Goal: Information Seeking & Learning: Find specific fact

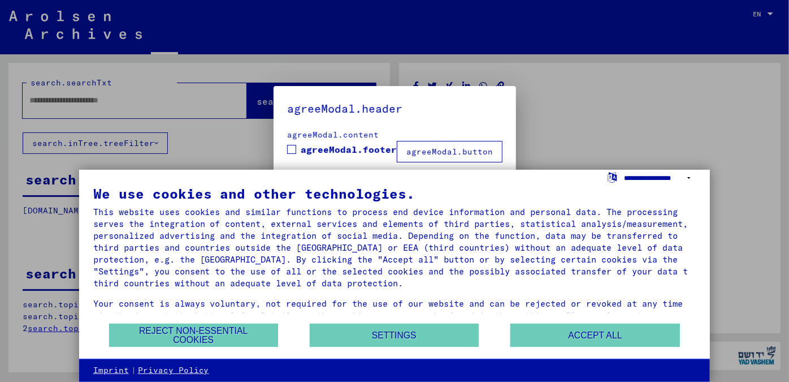
type input "******"
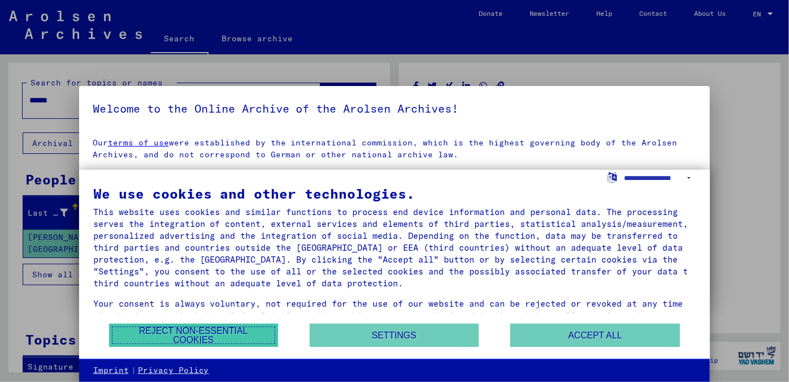
click at [218, 333] on button "Reject non-essential cookies" at bounding box center [193, 334] width 169 height 23
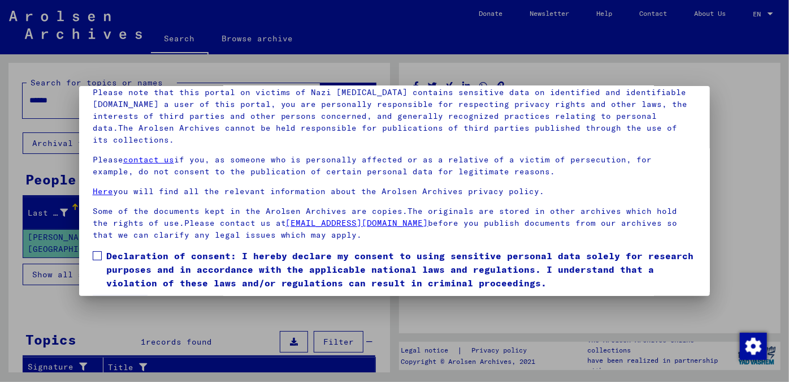
scroll to position [94, 0]
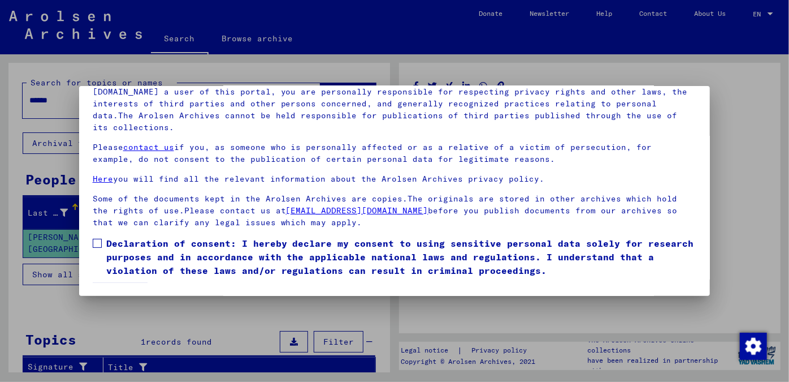
click at [95, 244] on span at bounding box center [97, 243] width 9 height 9
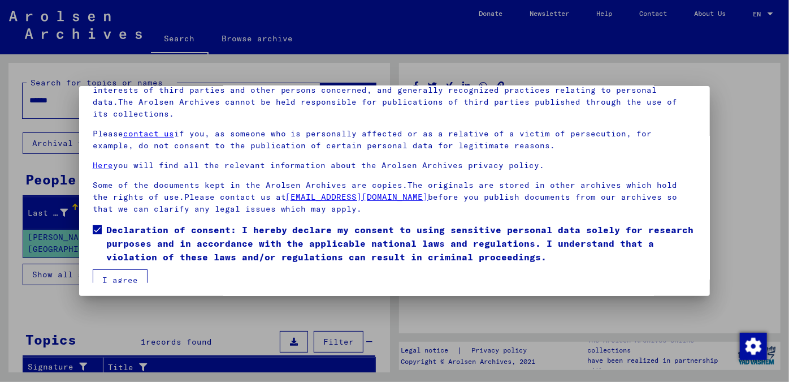
scroll to position [21, 0]
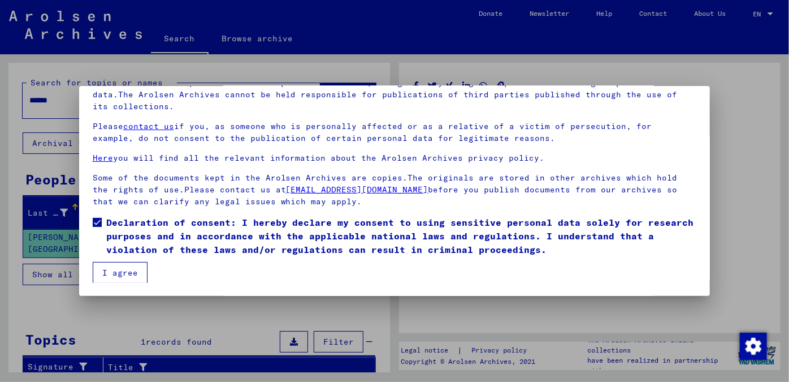
click at [132, 268] on button "I agree" at bounding box center [120, 272] width 55 height 21
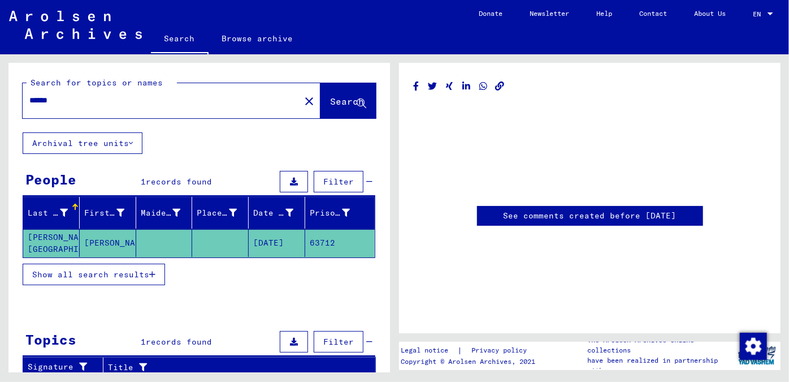
scroll to position [0, 0]
click at [310, 255] on mat-cell "63712" at bounding box center [340, 243] width 70 height 28
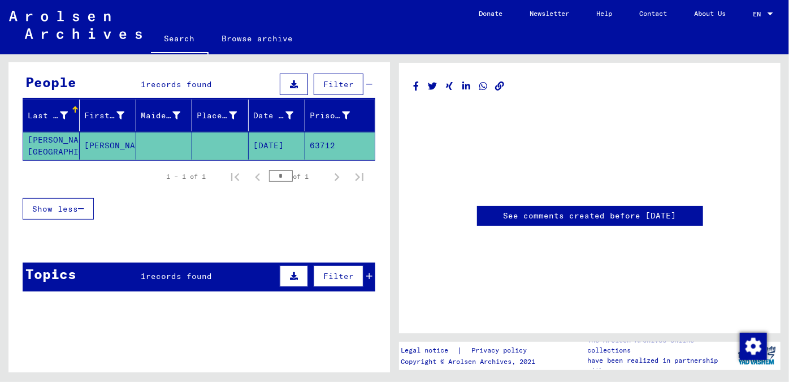
scroll to position [102, 0]
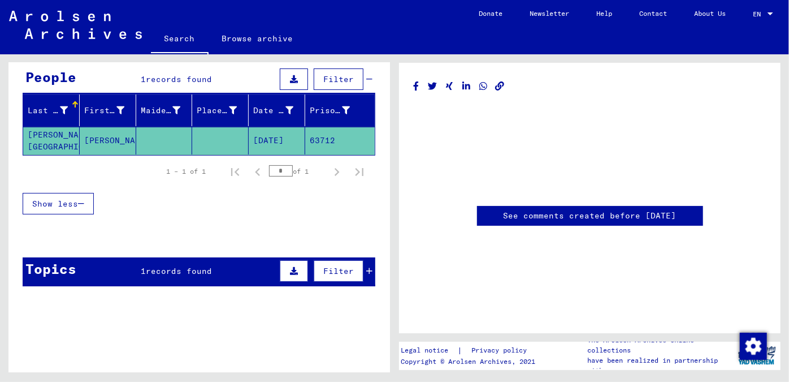
click at [192, 276] on span "records found" at bounding box center [179, 271] width 66 height 10
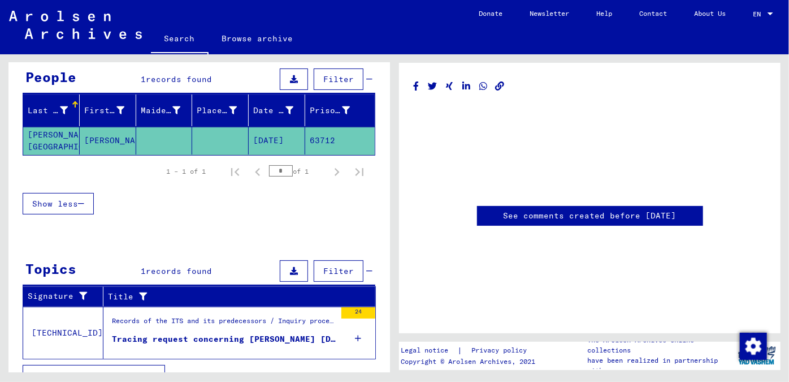
scroll to position [125, 0]
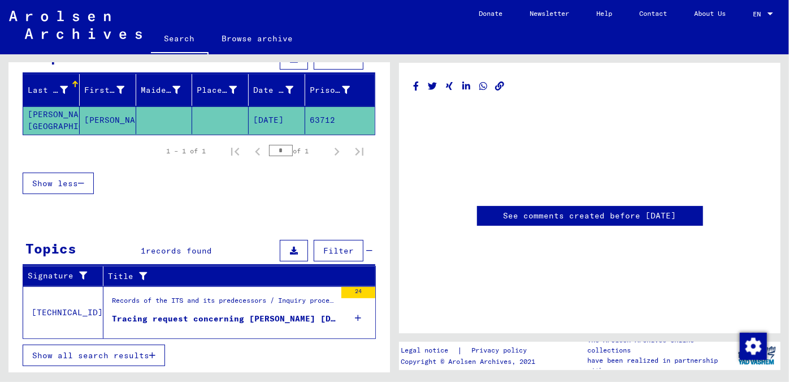
click at [356, 333] on icon at bounding box center [359, 318] width 6 height 40
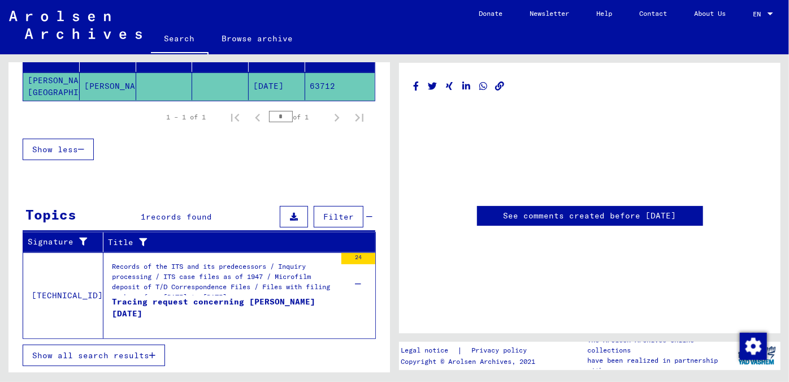
scroll to position [4, 0]
click at [148, 290] on div "Records of the ITS and its predecessors / Inquiry processing / ITS case files a…" at bounding box center [224, 281] width 224 height 40
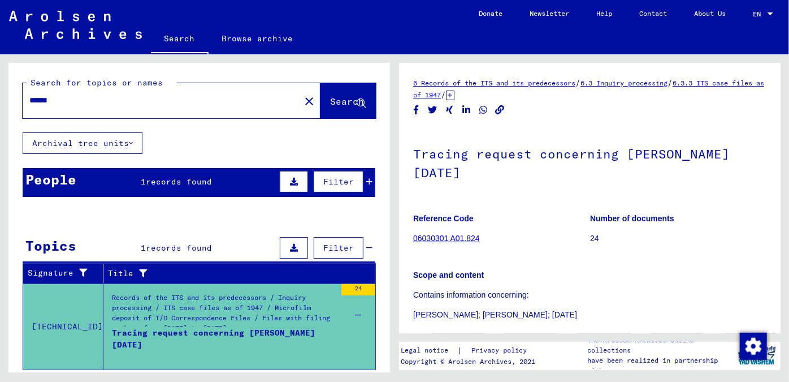
click at [179, 187] on span "records found" at bounding box center [179, 181] width 66 height 10
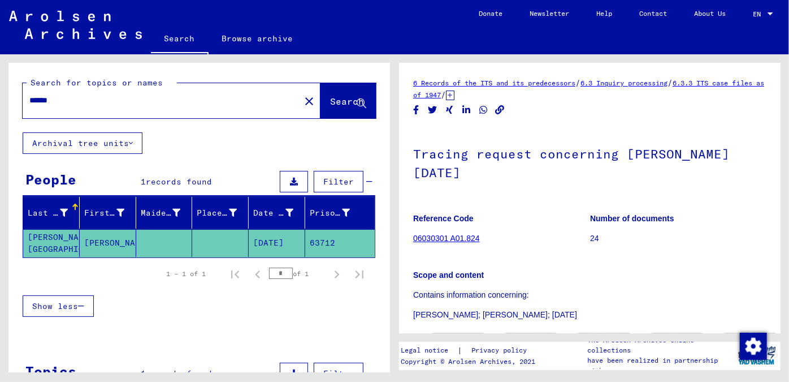
click at [313, 256] on mat-cell "63712" at bounding box center [340, 243] width 70 height 28
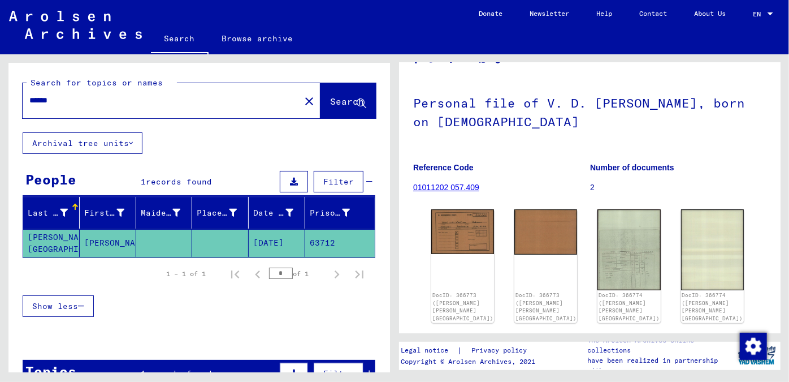
click at [190, 52] on link "Search" at bounding box center [180, 39] width 58 height 29
